Goal: Information Seeking & Learning: Learn about a topic

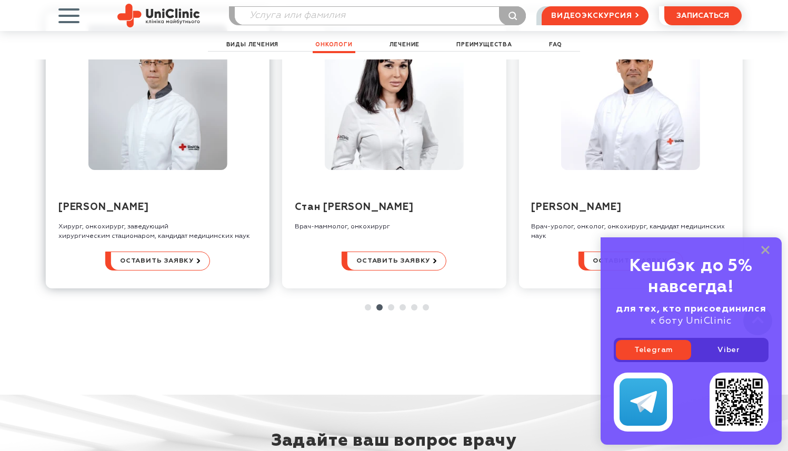
scroll to position [2006, 0]
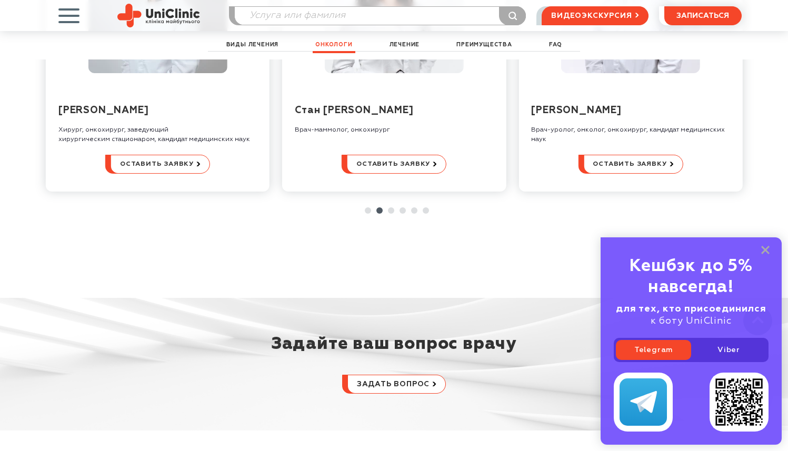
click at [392, 207] on link at bounding box center [391, 210] width 6 height 6
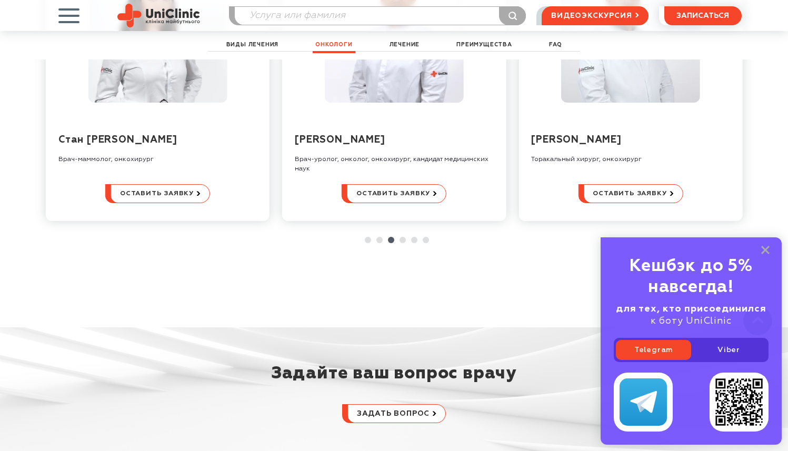
scroll to position [1978, 0]
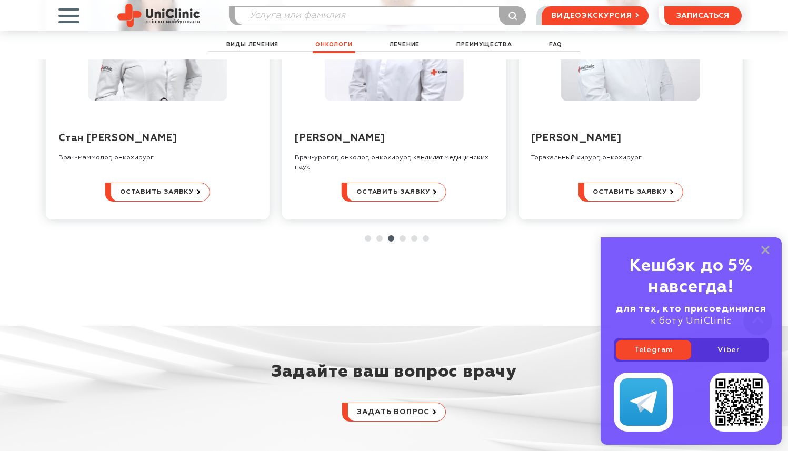
click at [402, 235] on link at bounding box center [403, 238] width 6 height 6
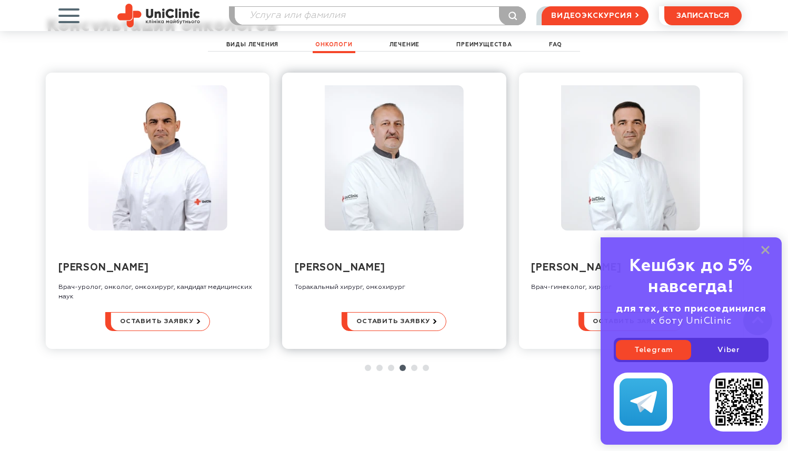
scroll to position [1893, 0]
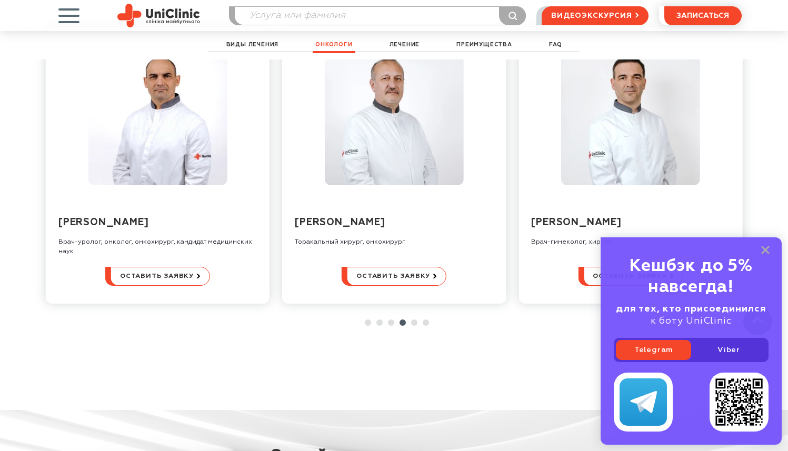
click at [415, 320] on link at bounding box center [414, 323] width 6 height 6
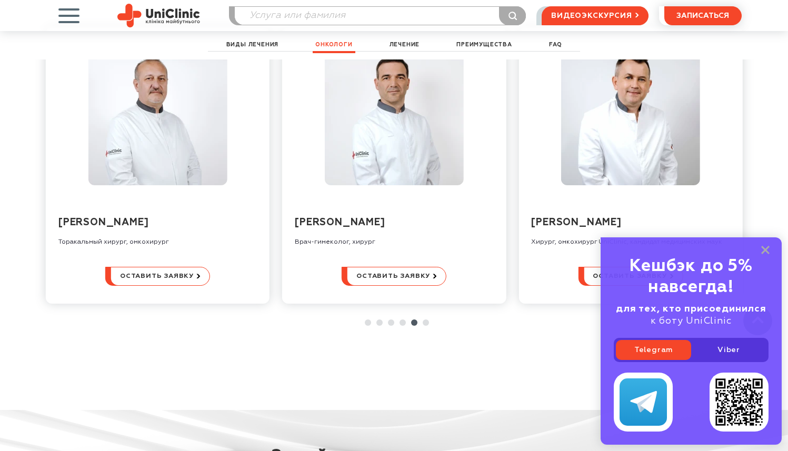
click at [424, 320] on link at bounding box center [426, 323] width 6 height 6
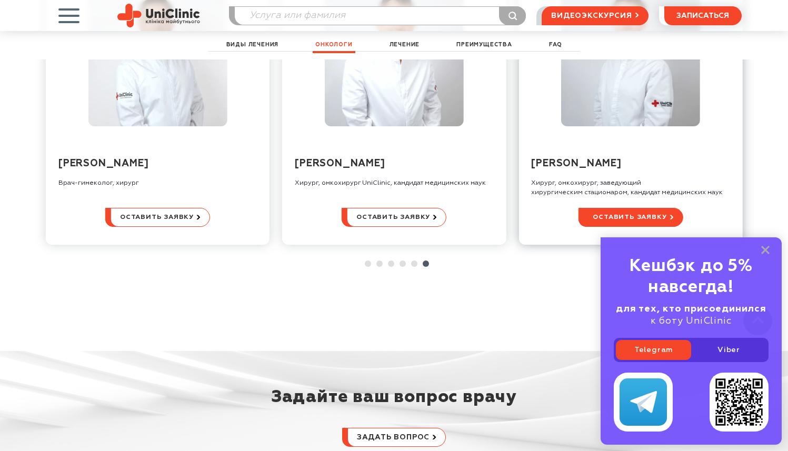
click at [658, 209] on span "Оставить заявку" at bounding box center [630, 218] width 74 height 18
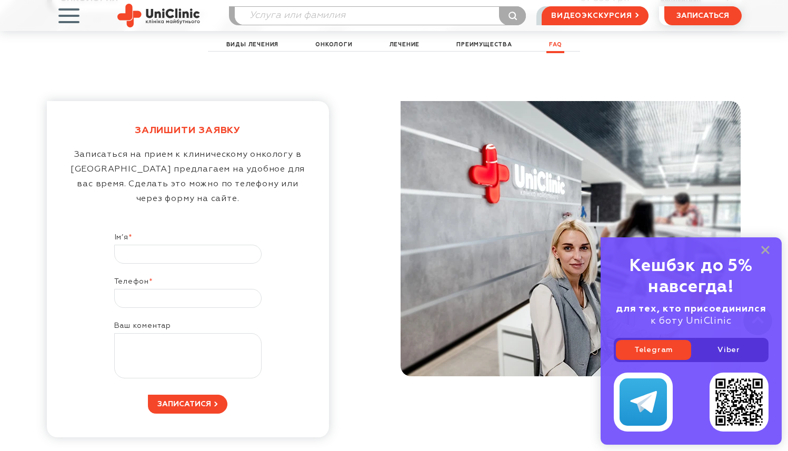
scroll to position [5421, 0]
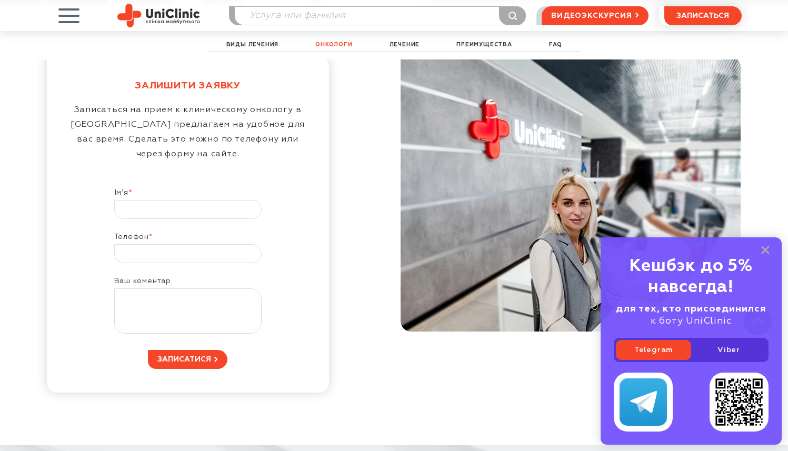
click at [326, 44] on link "Онкологи" at bounding box center [334, 45] width 42 height 12
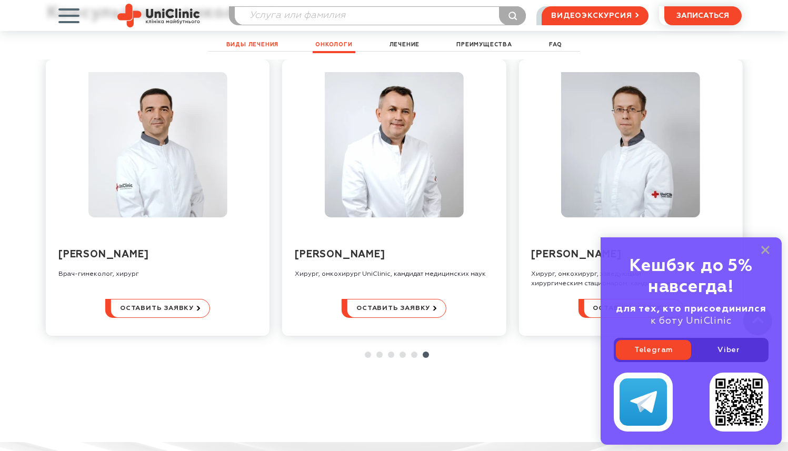
scroll to position [1770, 0]
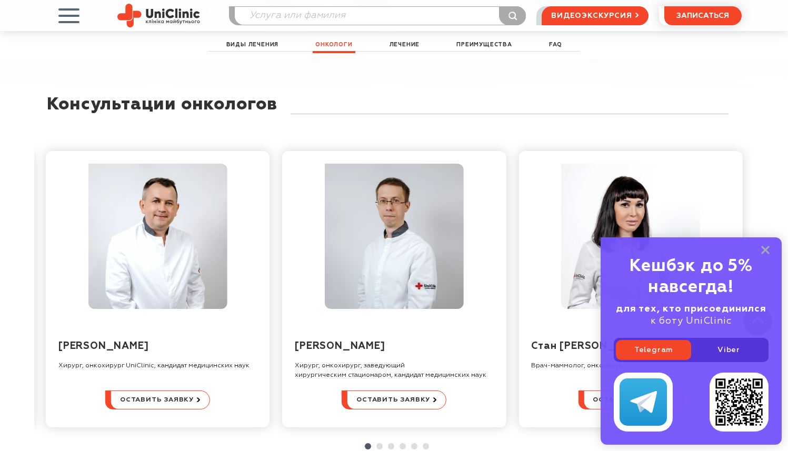
click at [68, 12] on span "button" at bounding box center [69, 16] width 44 height 44
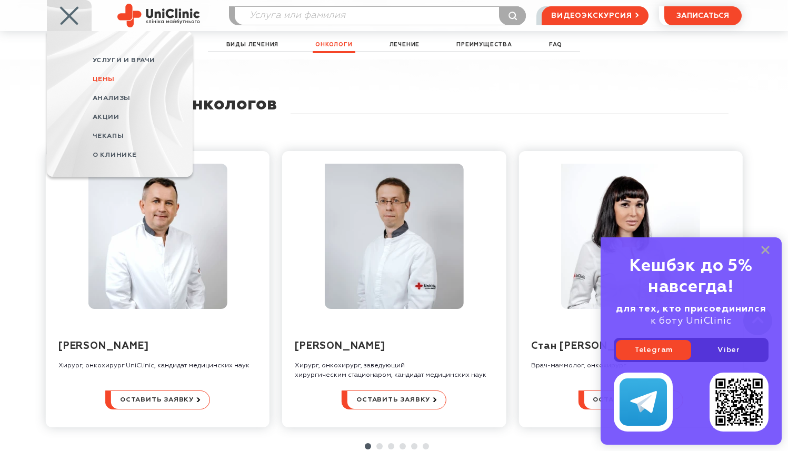
click at [106, 80] on span "Цены" at bounding box center [104, 79] width 22 height 7
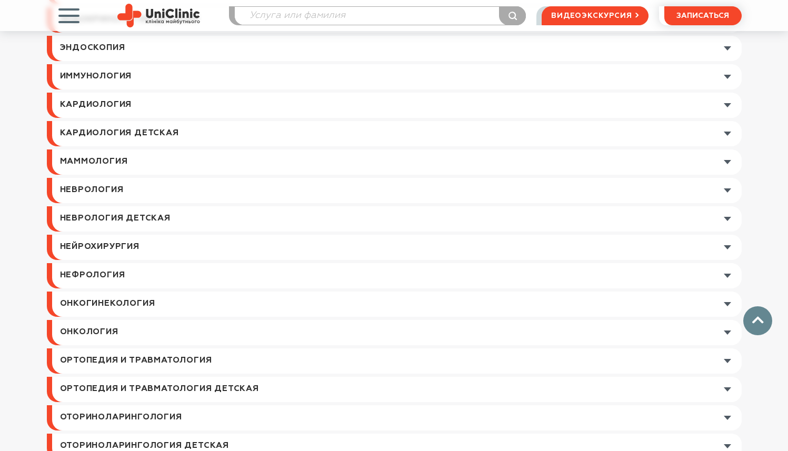
scroll to position [944, 0]
click at [107, 331] on link at bounding box center [397, 331] width 690 height 25
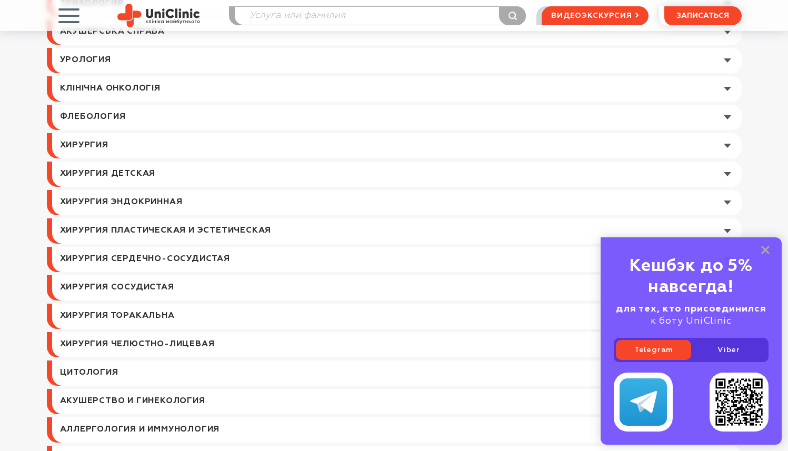
scroll to position [0, 0]
